Goal: Check status: Check status

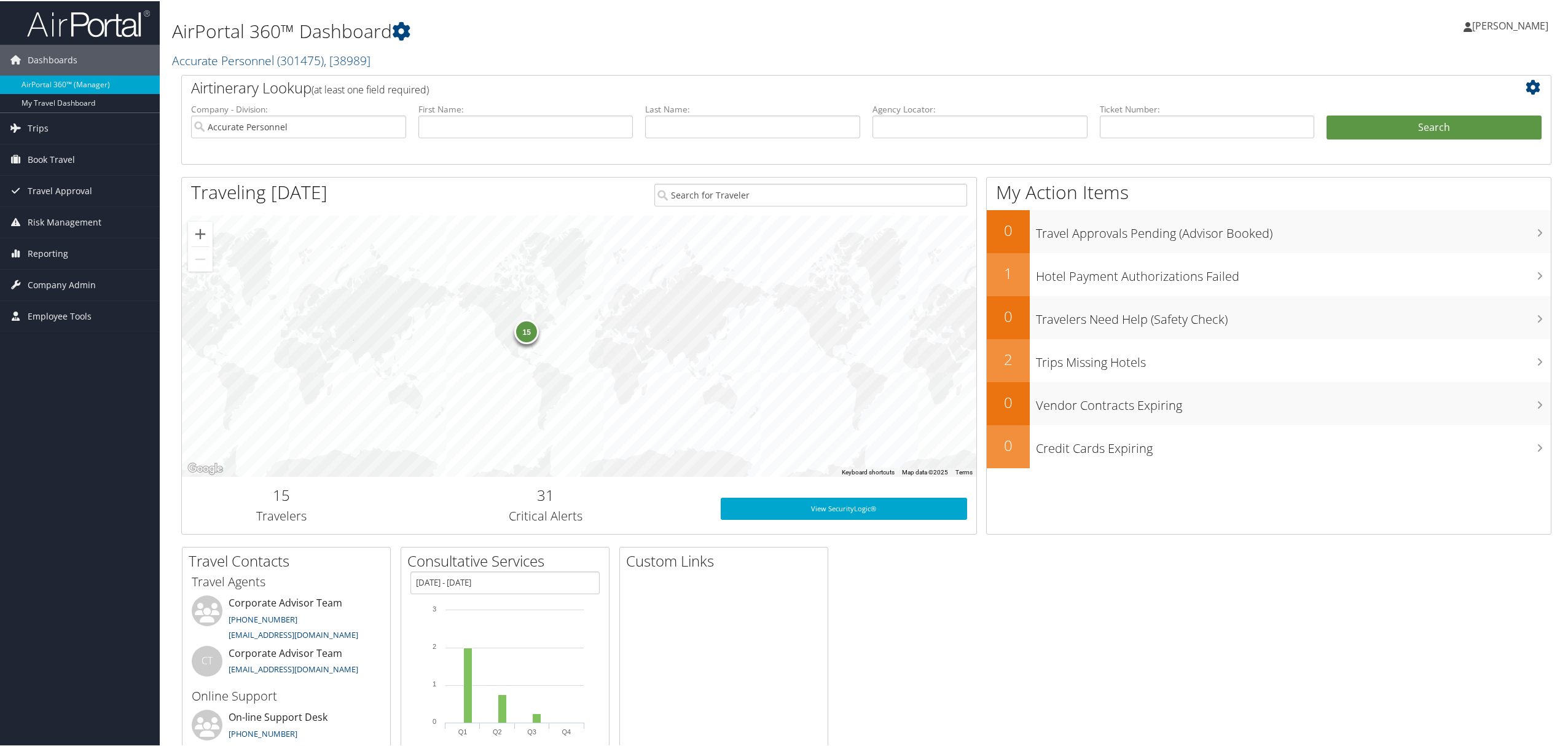
click at [1497, 26] on span "[PERSON_NAME]" at bounding box center [1510, 25] width 76 height 14
click at [1424, 104] on link "View Travel Profile" at bounding box center [1478, 109] width 137 height 21
click at [1493, 26] on span "[PERSON_NAME]" at bounding box center [1510, 25] width 76 height 14
click at [1461, 104] on link "View Travel Profile" at bounding box center [1478, 109] width 137 height 21
click at [65, 130] on link "Trips" at bounding box center [80, 127] width 160 height 31
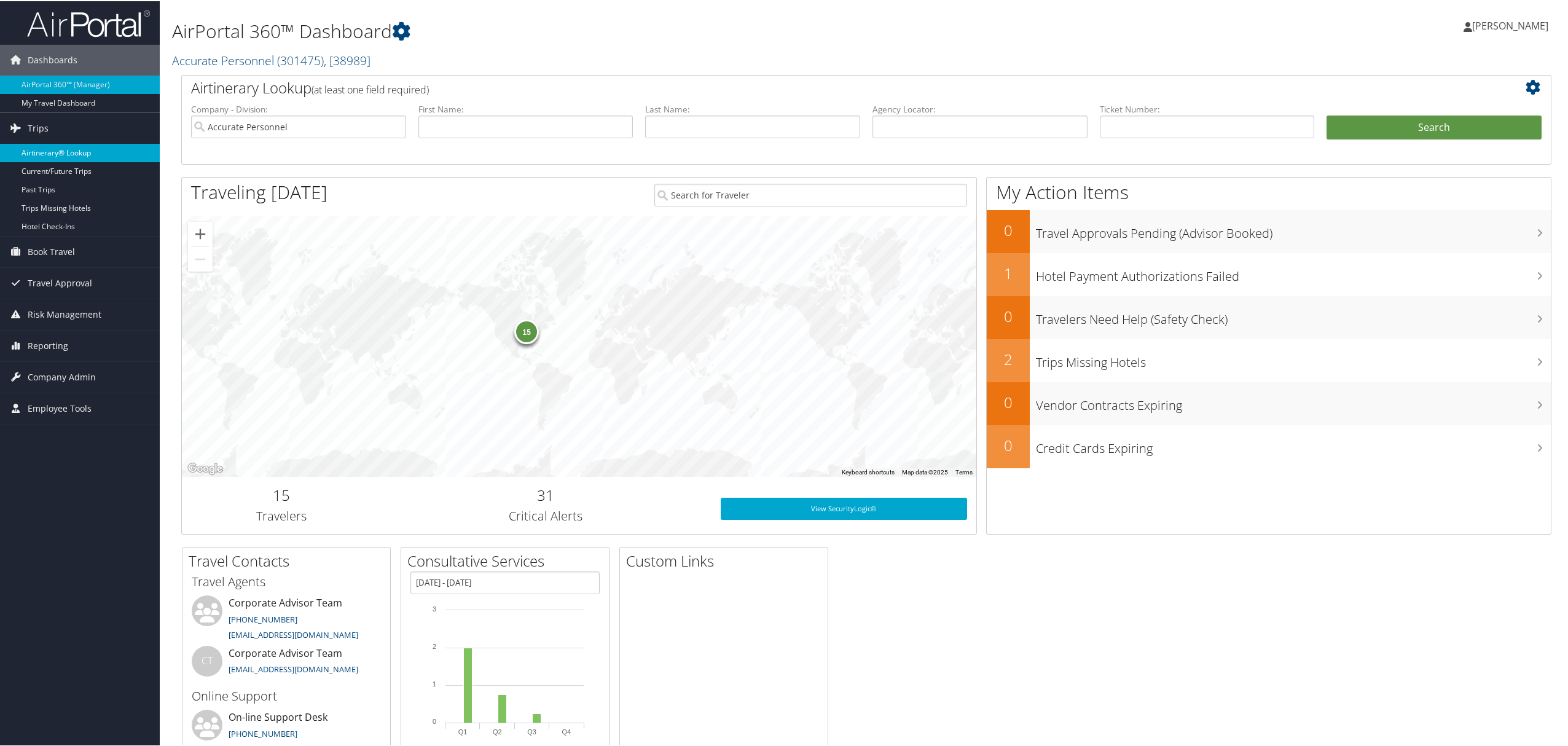
click at [69, 146] on link "Airtinerary® Lookup" at bounding box center [80, 151] width 160 height 18
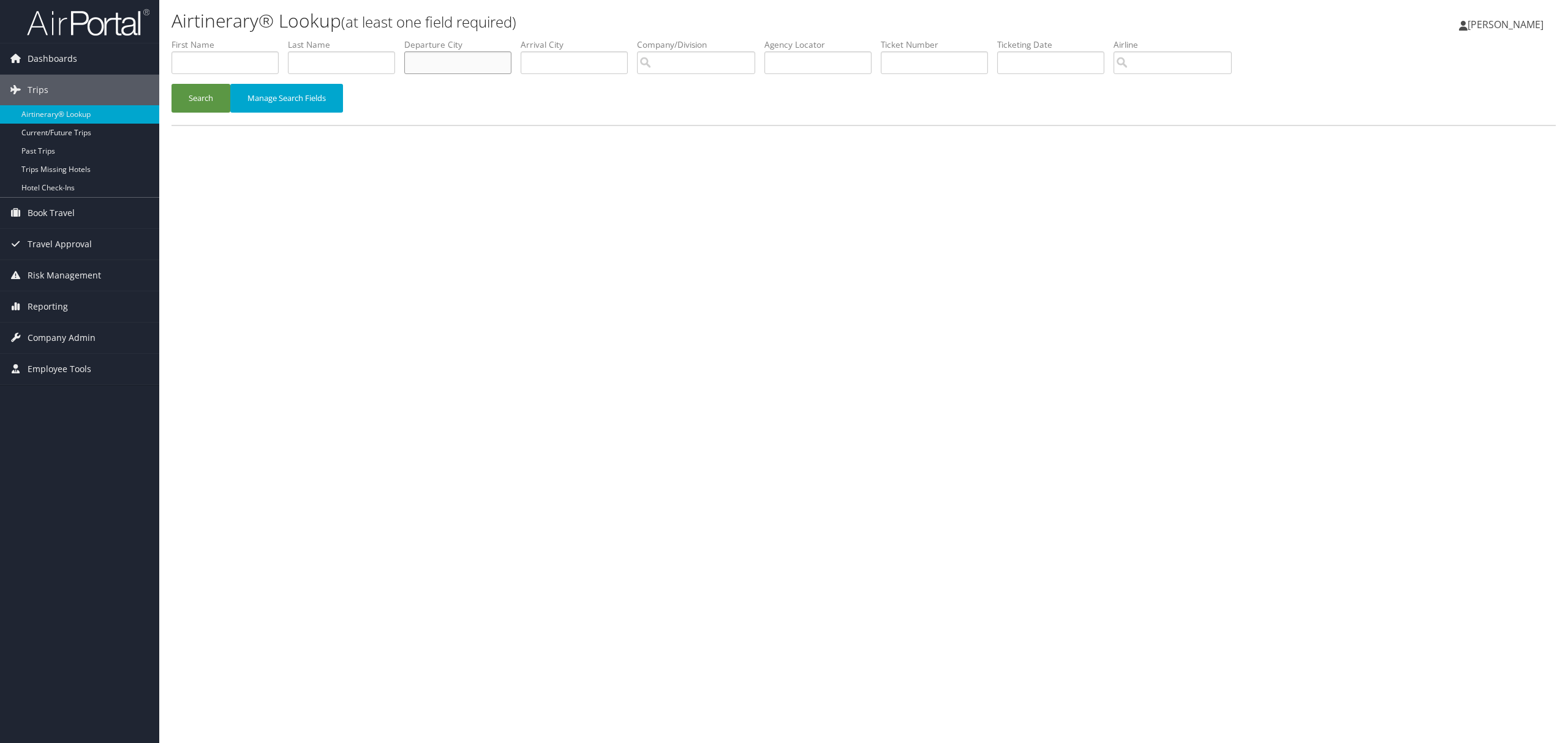
click at [483, 60] on input "text" at bounding box center [457, 63] width 107 height 23
click at [860, 62] on input "text" at bounding box center [818, 63] width 107 height 23
paste input "DPJC7P"
type input "DPJC7P"
click at [172, 99] on div "Search Manage Search Fields" at bounding box center [864, 105] width 1403 height 41
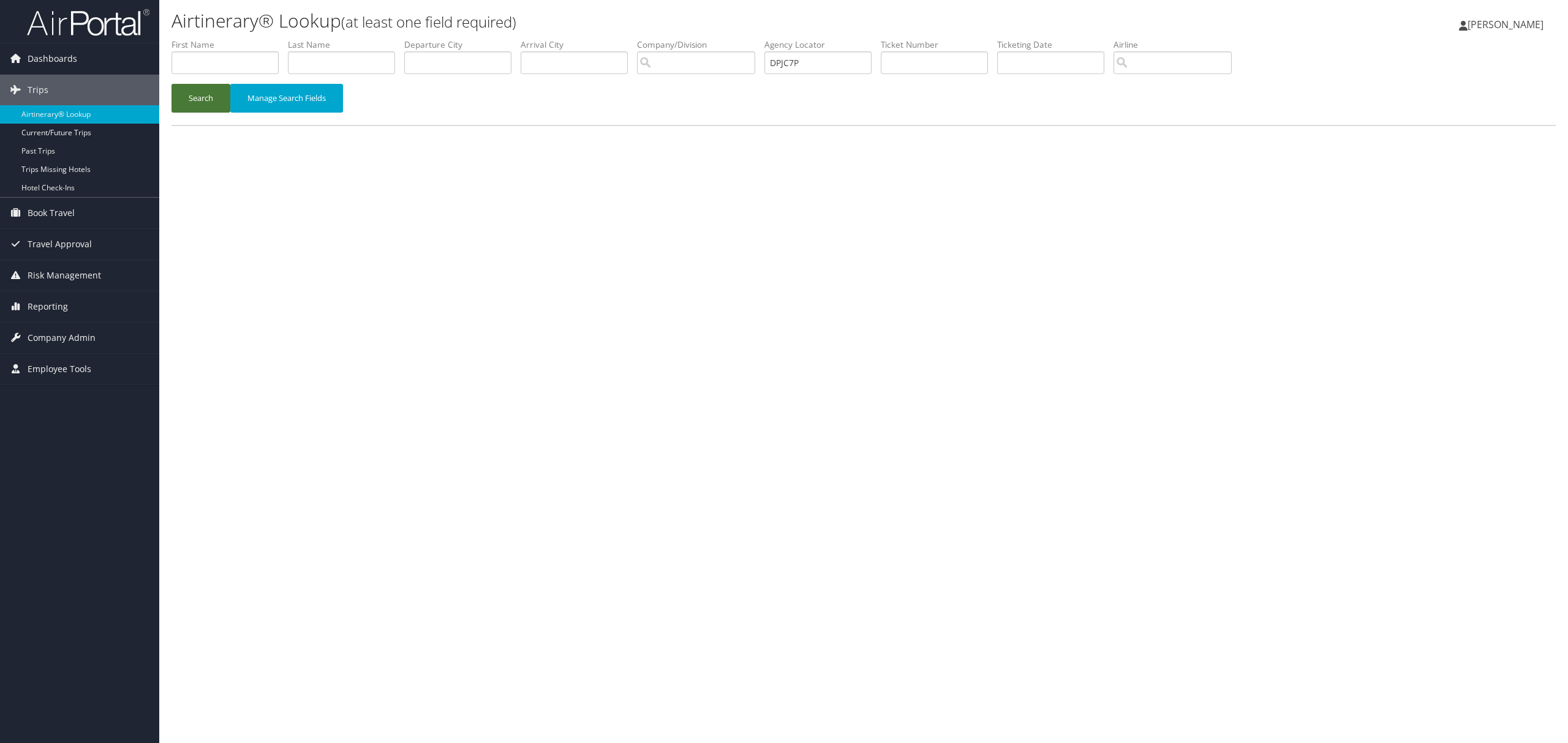
click at [191, 94] on button "Search" at bounding box center [201, 98] width 59 height 29
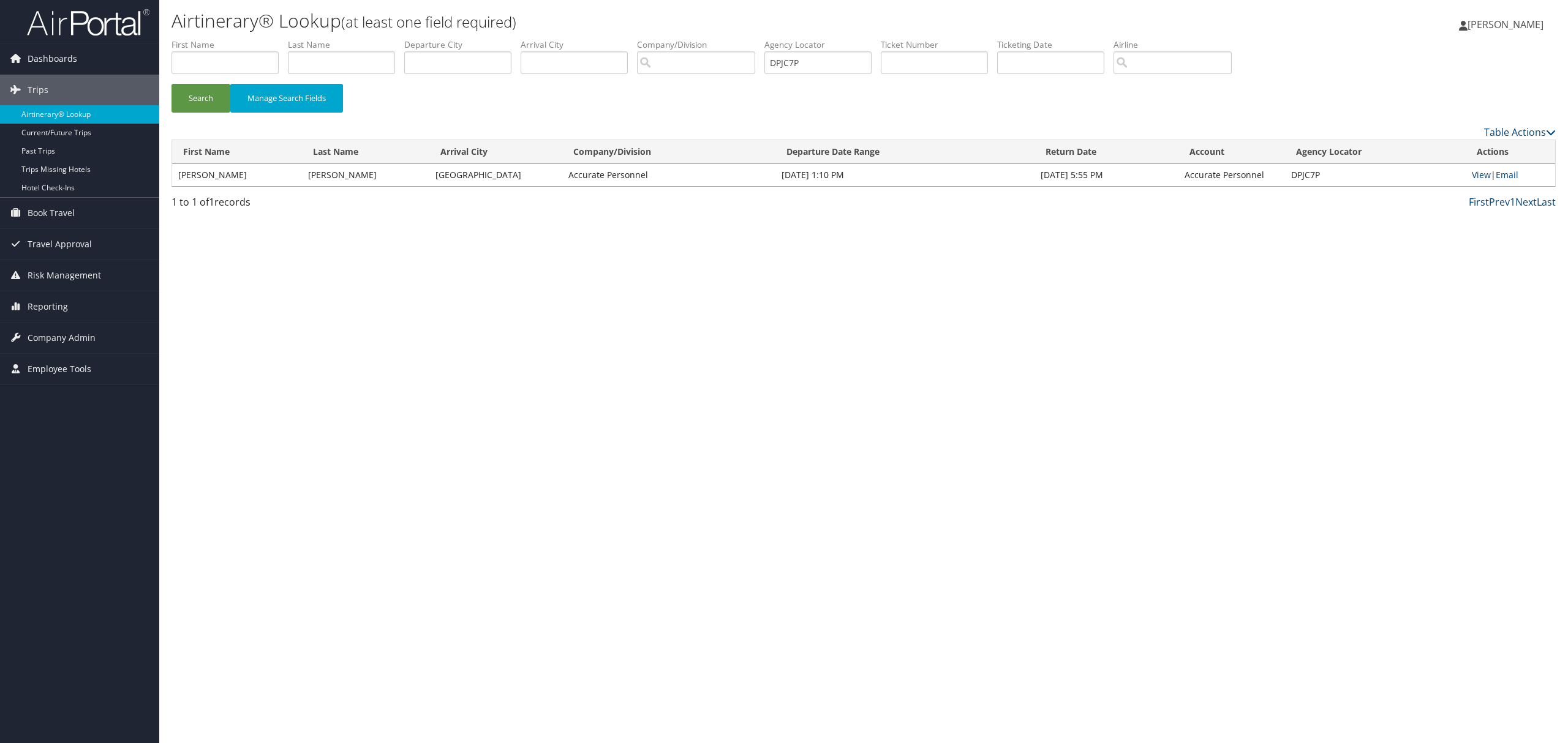
click at [1486, 174] on link "View" at bounding box center [1481, 175] width 19 height 12
